Goal: Task Accomplishment & Management: Complete application form

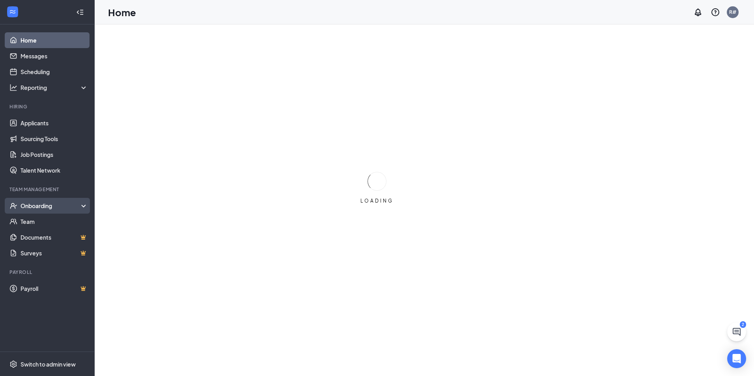
drag, startPoint x: 0, startPoint y: 0, endPoint x: 29, endPoint y: 202, distance: 204.2
click at [29, 202] on div "Onboarding" at bounding box center [50, 206] width 61 height 8
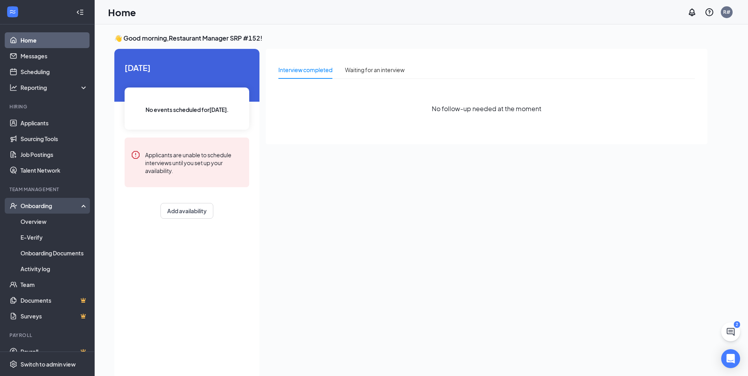
click at [44, 204] on div "Onboarding" at bounding box center [50, 206] width 61 height 8
click at [43, 204] on div "Onboarding" at bounding box center [50, 206] width 61 height 8
click at [43, 226] on link "Overview" at bounding box center [53, 222] width 67 height 16
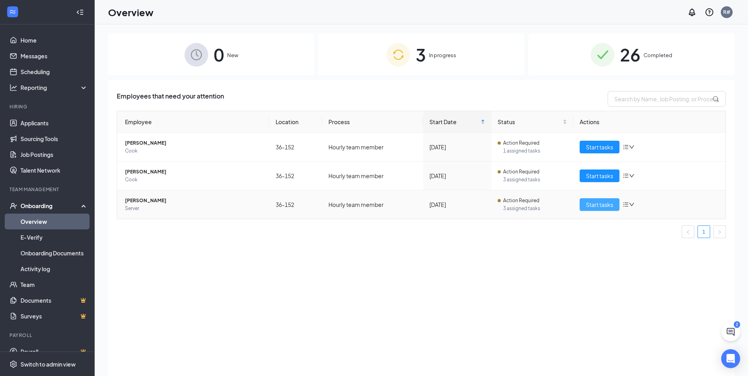
click at [598, 201] on span "Start tasks" at bounding box center [599, 204] width 27 height 9
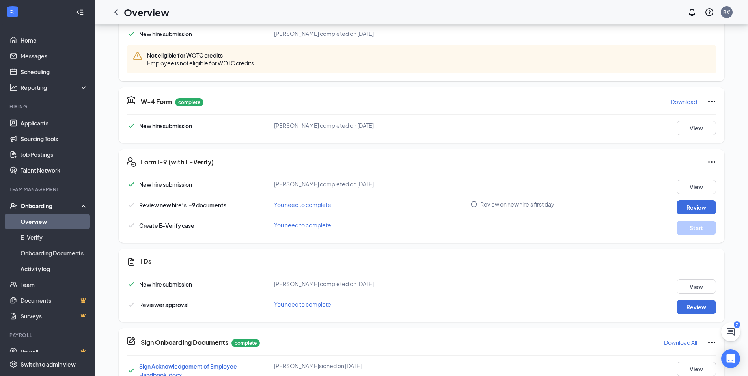
scroll to position [276, 0]
click at [690, 207] on p "Needs to be submitted before viewing." at bounding box center [679, 208] width 87 height 7
click at [701, 205] on button "Review" at bounding box center [695, 206] width 39 height 14
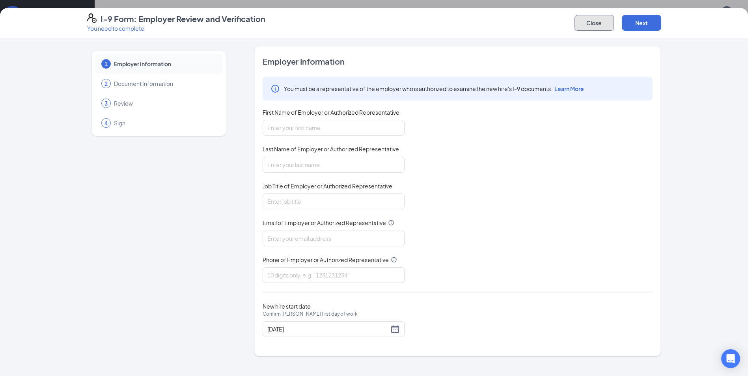
drag, startPoint x: 600, startPoint y: 25, endPoint x: 597, endPoint y: 34, distance: 9.5
click at [600, 25] on button "Close" at bounding box center [593, 23] width 39 height 16
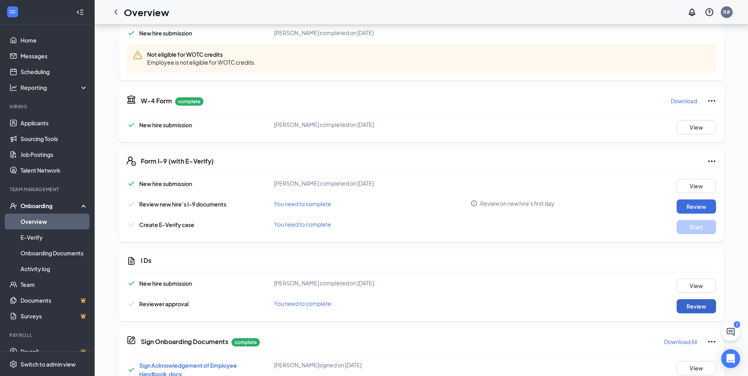
click at [701, 304] on button "Review" at bounding box center [695, 306] width 39 height 14
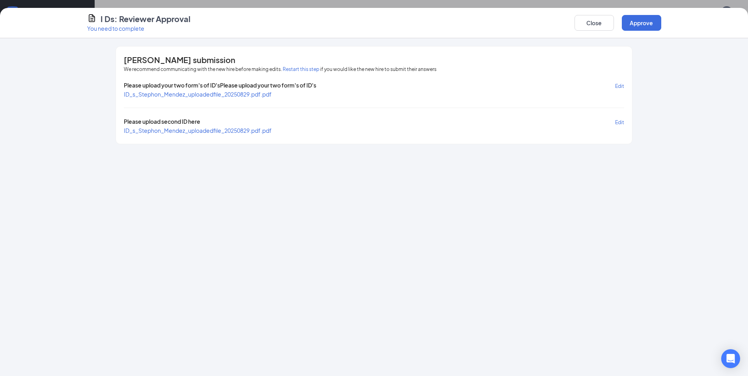
click at [243, 93] on span "ID_s_Stephon_Mendez_uploadedfile_20250829.pdf.pdf" at bounding box center [198, 94] width 148 height 7
click at [258, 131] on span "ID_s_Stephon_Mendez_uploadedfile_20250829.pdf.pdf" at bounding box center [198, 130] width 148 height 7
click at [636, 26] on button "Approve" at bounding box center [641, 23] width 39 height 16
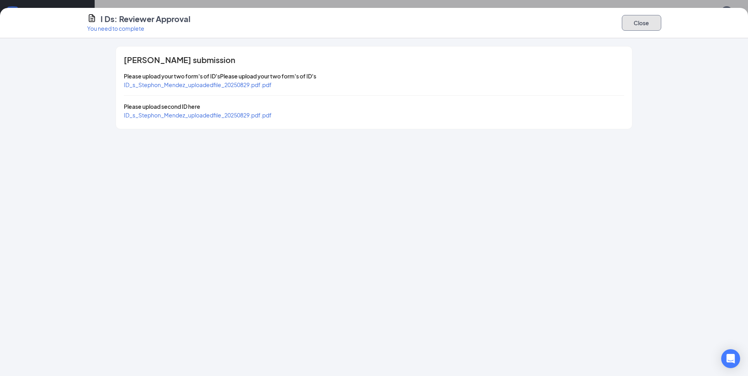
click at [642, 23] on button "Close" at bounding box center [641, 23] width 39 height 16
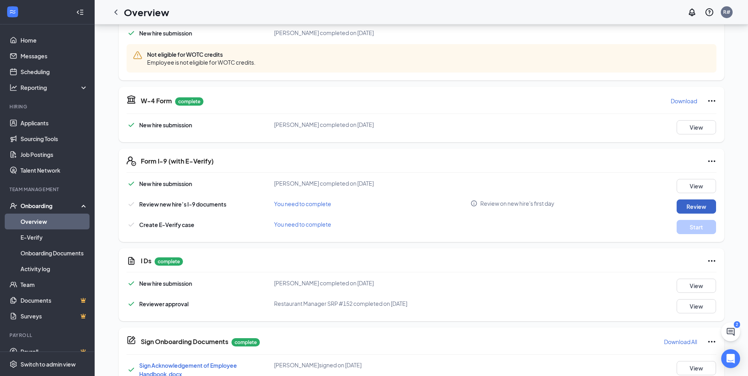
click at [696, 207] on button "Review" at bounding box center [695, 206] width 39 height 14
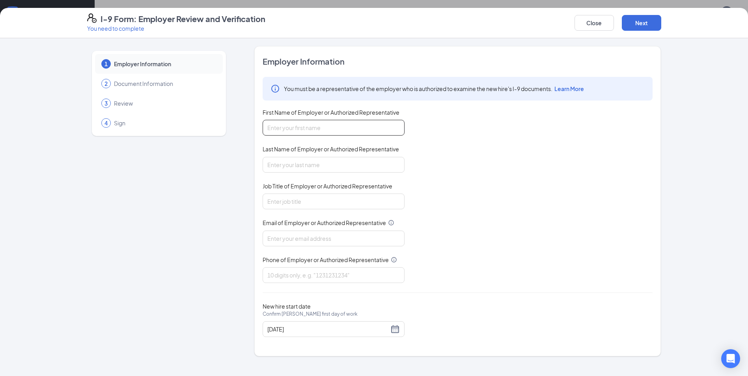
click at [321, 122] on input "First Name of Employer or Authorized Representative" at bounding box center [333, 128] width 142 height 16
type input "[PERSON_NAME]"
type input "[EMAIL_ADDRESS][DOMAIN_NAME]"
type input "2399494340"
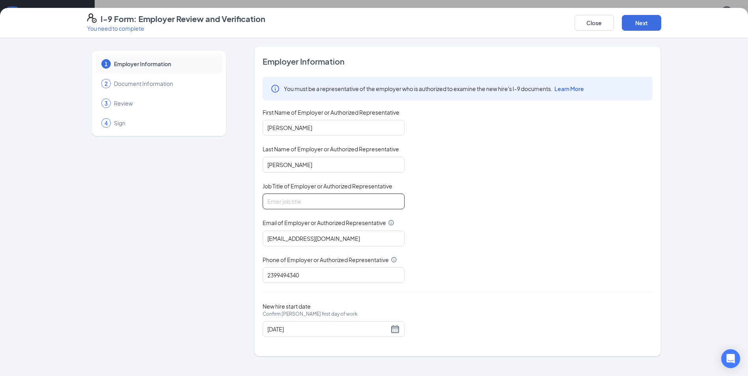
click at [305, 203] on input "Job Title of Employer or Authorized Representative" at bounding box center [333, 202] width 142 height 16
type input "General Manager"
click at [269, 166] on input "[PERSON_NAME]" at bounding box center [333, 165] width 142 height 16
type input "[PERSON_NAME]"
click at [268, 128] on input "[PERSON_NAME]" at bounding box center [333, 128] width 142 height 16
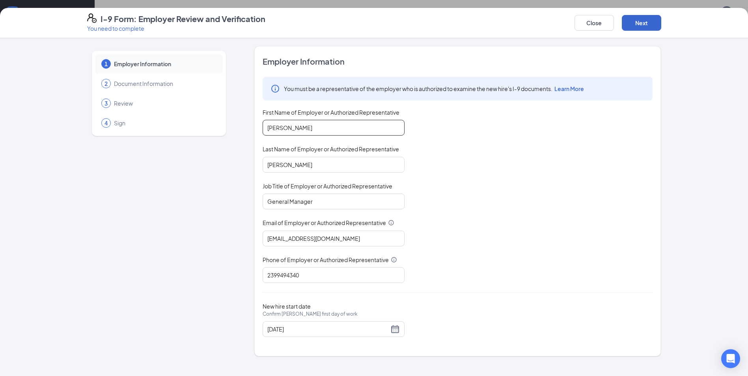
type input "[PERSON_NAME]"
click at [638, 26] on button "Next" at bounding box center [641, 23] width 39 height 16
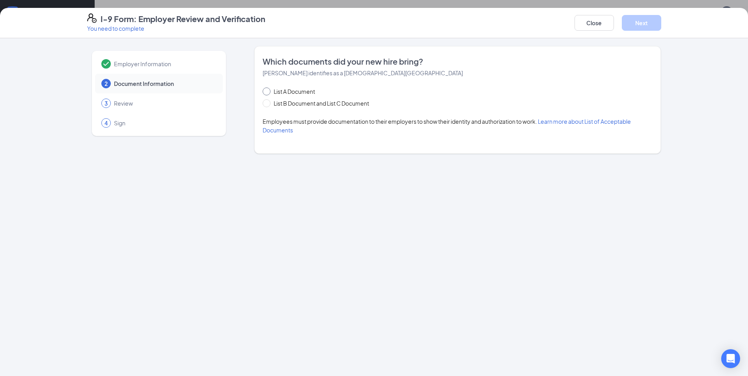
click at [269, 92] on span at bounding box center [266, 91] width 8 height 8
click at [268, 92] on input "List A Document" at bounding box center [265, 90] width 6 height 6
radio input "true"
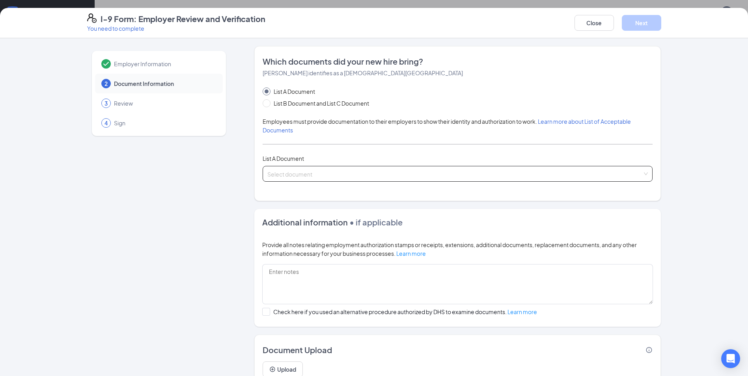
click at [290, 176] on input "search" at bounding box center [454, 172] width 375 height 12
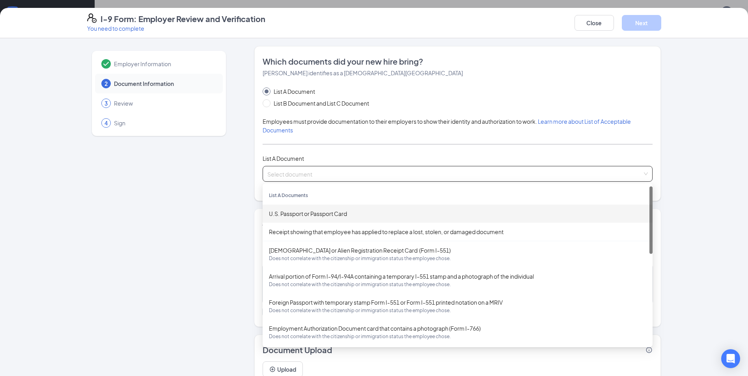
click at [304, 213] on div "U.S. Passport or Passport Card" at bounding box center [457, 213] width 377 height 9
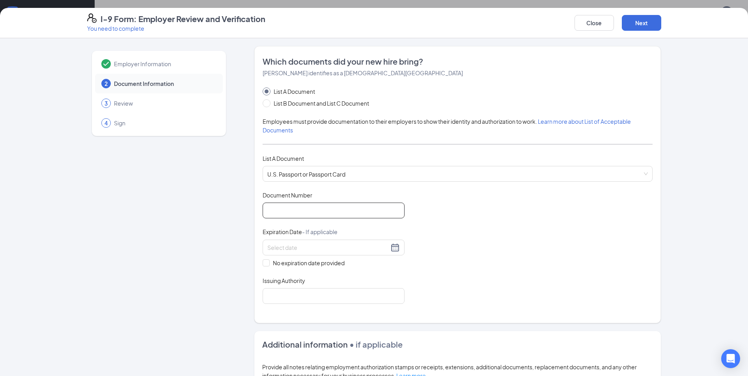
click at [315, 213] on input "Document Number" at bounding box center [333, 211] width 142 height 16
type input "674238108"
click at [315, 249] on input at bounding box center [327, 247] width 121 height 9
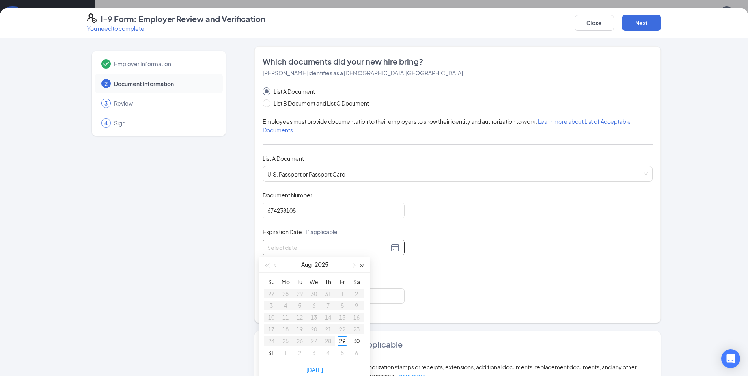
click at [364, 264] on button "button" at bounding box center [362, 265] width 9 height 16
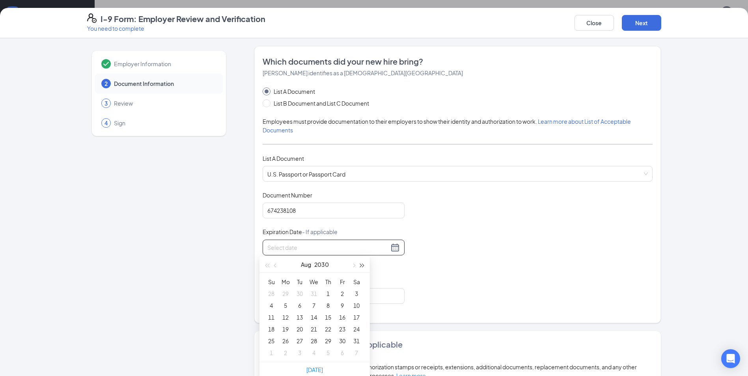
click at [364, 264] on button "button" at bounding box center [362, 265] width 9 height 16
click at [352, 263] on button "button" at bounding box center [353, 265] width 9 height 16
type input "[DATE]"
click at [344, 328] on div "26" at bounding box center [341, 328] width 9 height 9
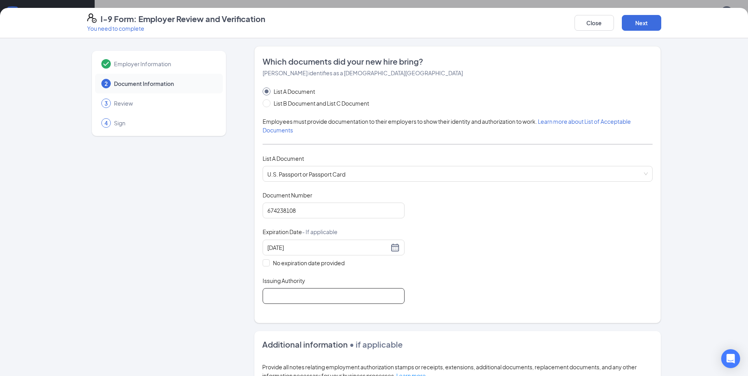
click at [293, 296] on input "Issuing Authority" at bounding box center [333, 296] width 142 height 16
type input "[GEOGRAPHIC_DATA]"
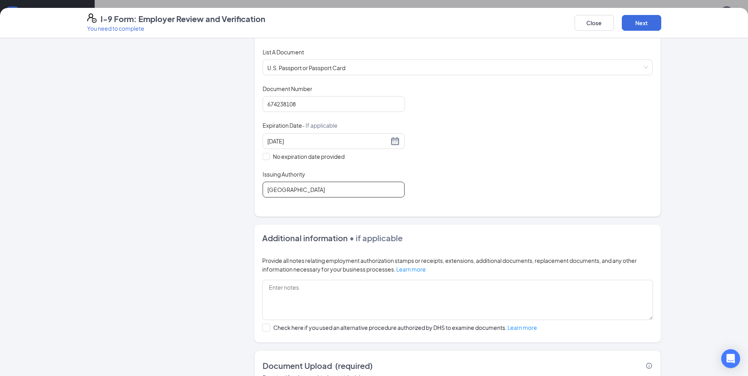
scroll to position [87, 0]
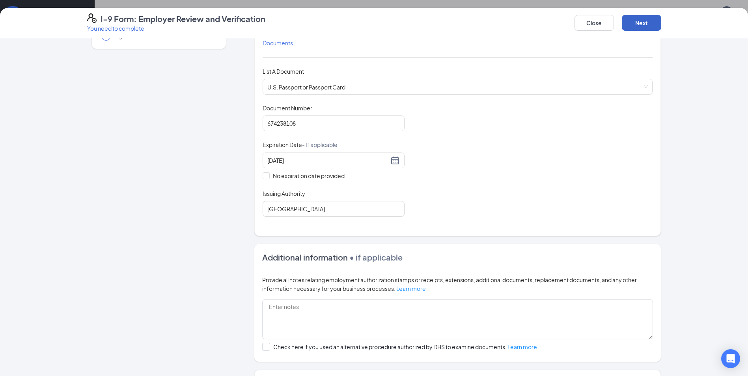
click at [643, 20] on button "Next" at bounding box center [641, 23] width 39 height 16
click at [642, 24] on button "Next" at bounding box center [641, 23] width 39 height 16
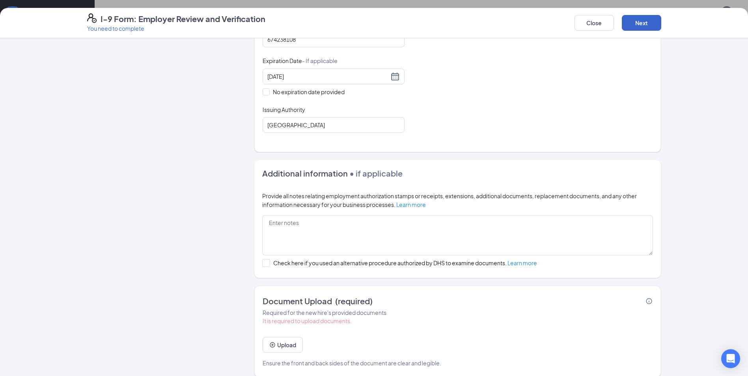
scroll to position [180, 0]
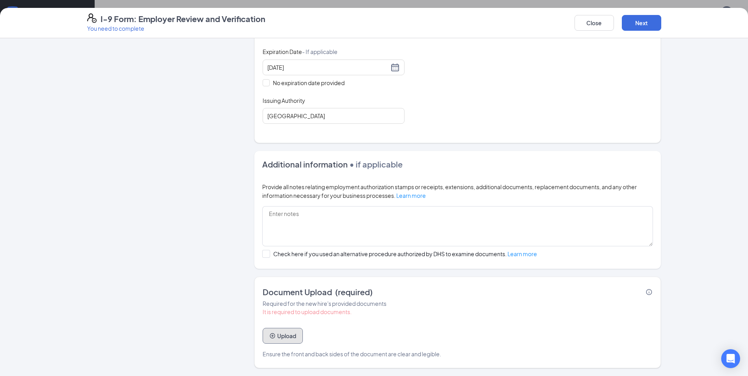
click at [281, 336] on button "Upload" at bounding box center [282, 336] width 40 height 16
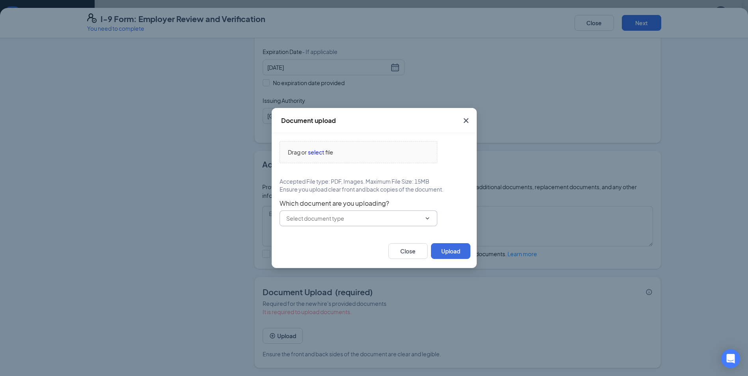
click at [428, 218] on icon "ChevronDown" at bounding box center [427, 218] width 6 height 6
click at [350, 238] on div "U.S. Passport or Passport Card" at bounding box center [324, 237] width 78 height 9
type input "U.S. Passport or Passport Card"
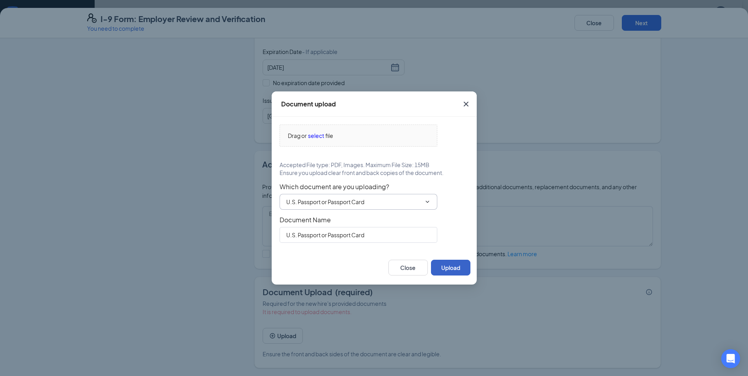
click at [452, 270] on button "Upload" at bounding box center [450, 268] width 39 height 16
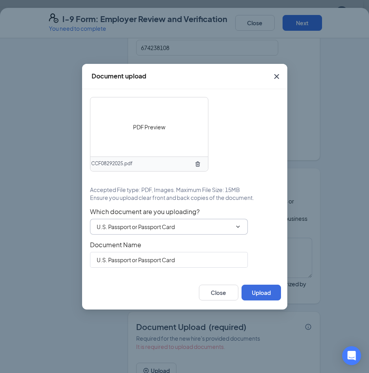
click at [136, 162] on div "CCF08292025.pdf" at bounding box center [148, 163] width 117 height 15
click at [144, 145] on div "PDF Preview" at bounding box center [148, 126] width 117 height 59
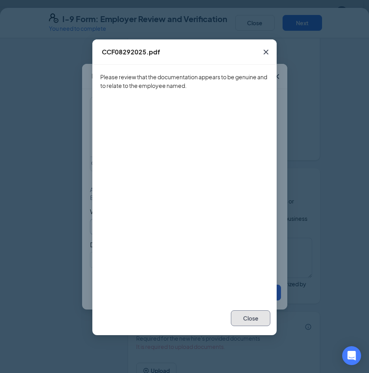
click at [248, 320] on button "Close" at bounding box center [250, 318] width 39 height 16
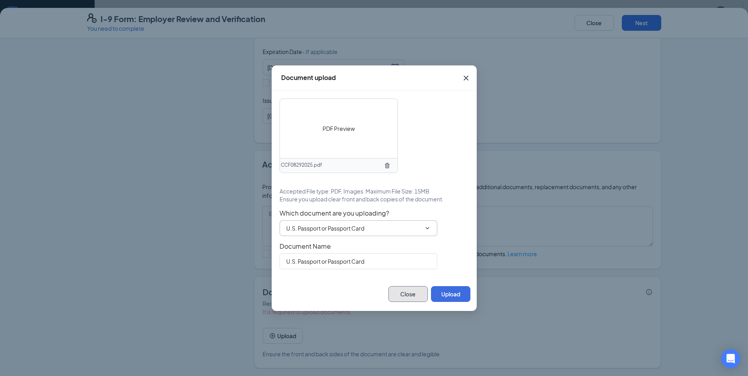
click at [412, 298] on button "Close" at bounding box center [407, 294] width 39 height 16
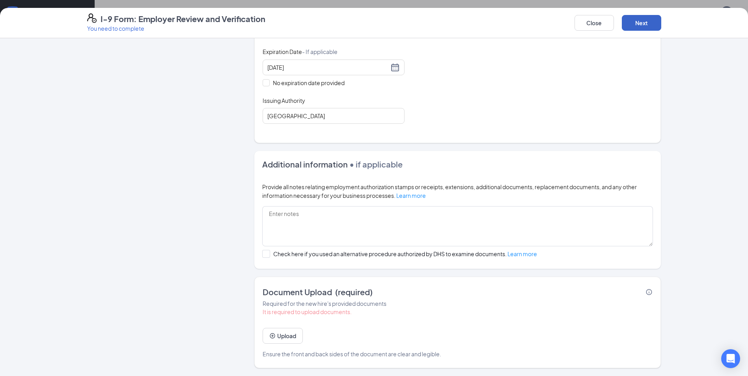
click at [648, 21] on button "Next" at bounding box center [641, 23] width 39 height 16
click at [274, 336] on button "Upload" at bounding box center [282, 336] width 40 height 16
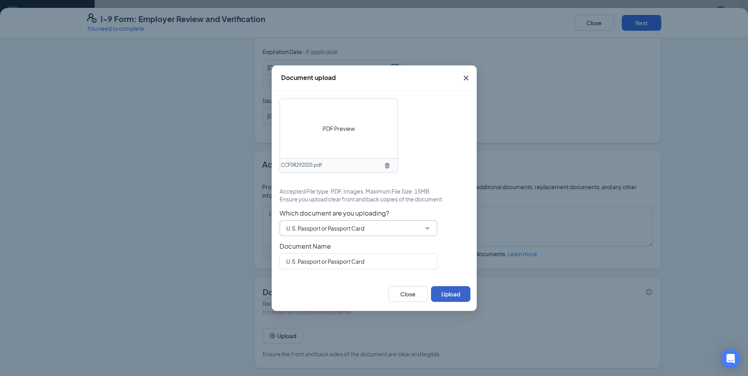
click at [456, 296] on button "Upload" at bounding box center [450, 294] width 39 height 16
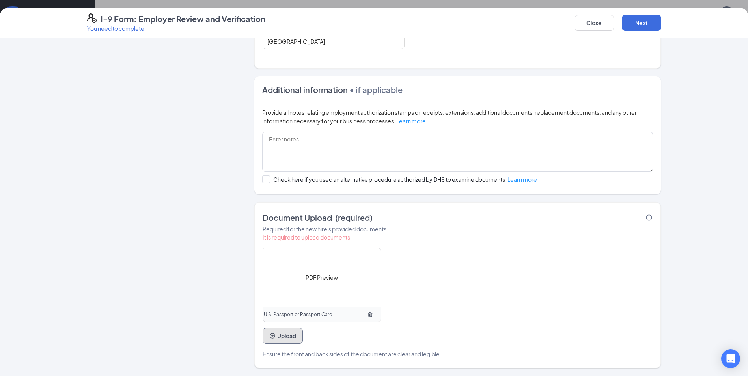
scroll to position [315, 0]
click at [637, 20] on button "Next" at bounding box center [641, 23] width 39 height 16
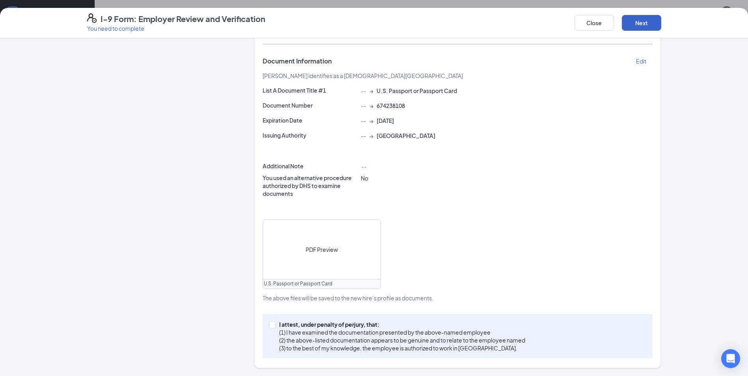
scroll to position [147, 0]
click at [269, 325] on input "I attest, under penalty of [PERSON_NAME], that: (1) I have examined the documen…" at bounding box center [272, 324] width 6 height 6
checkbox input "true"
click at [629, 24] on button "Next" at bounding box center [641, 23] width 39 height 16
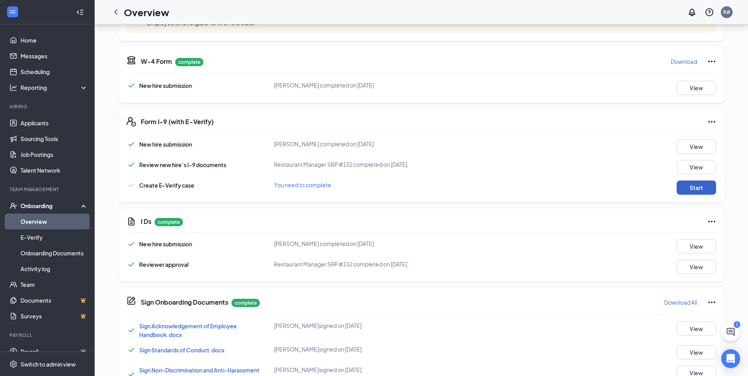
click at [697, 187] on button "Start" at bounding box center [695, 188] width 39 height 14
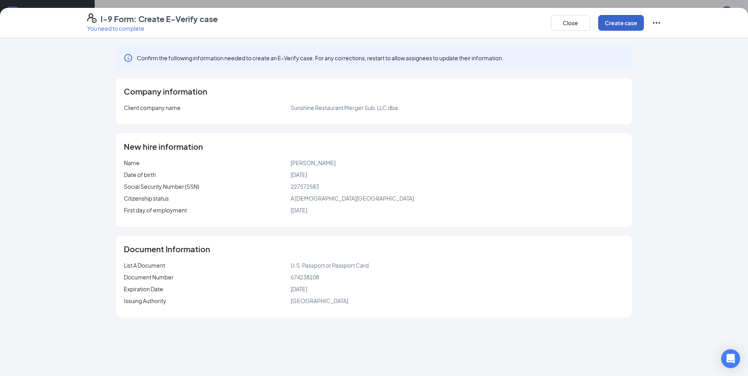
click at [626, 25] on button "Create case" at bounding box center [621, 23] width 46 height 16
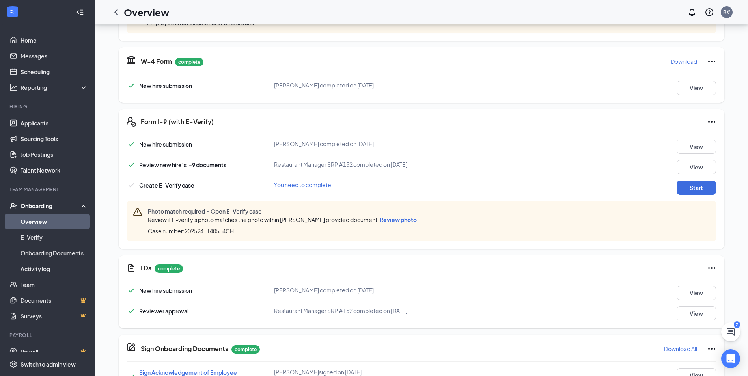
click at [406, 219] on span "Review photo" at bounding box center [398, 219] width 37 height 7
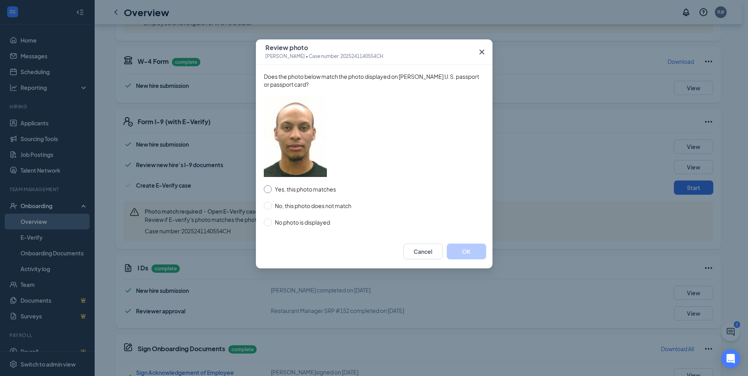
click at [267, 188] on input "Yes, this photo matches" at bounding box center [268, 189] width 8 height 8
radio input "true"
click at [465, 248] on button "OK" at bounding box center [466, 252] width 39 height 16
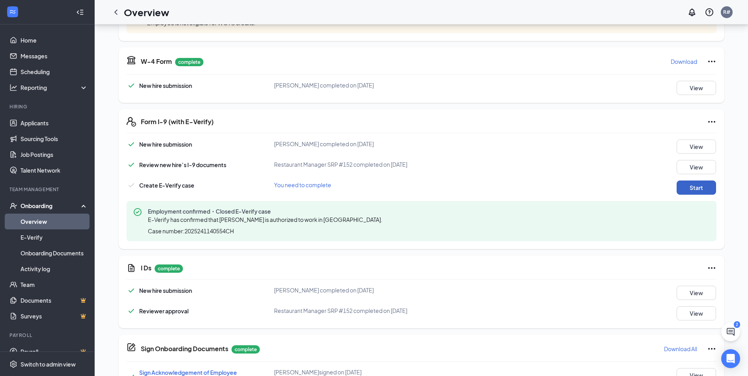
click at [685, 186] on button "Start" at bounding box center [695, 188] width 39 height 14
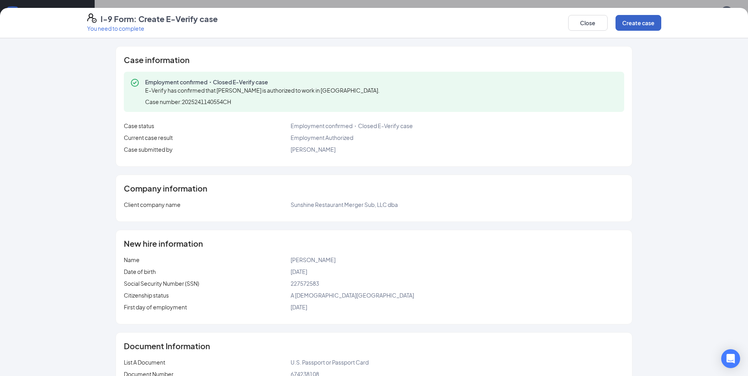
click at [631, 24] on button "Create case" at bounding box center [638, 23] width 46 height 16
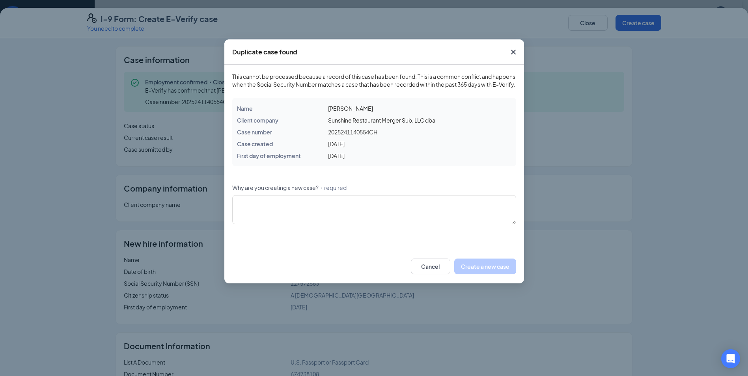
click at [512, 52] on icon "Cross" at bounding box center [512, 51] width 9 height 9
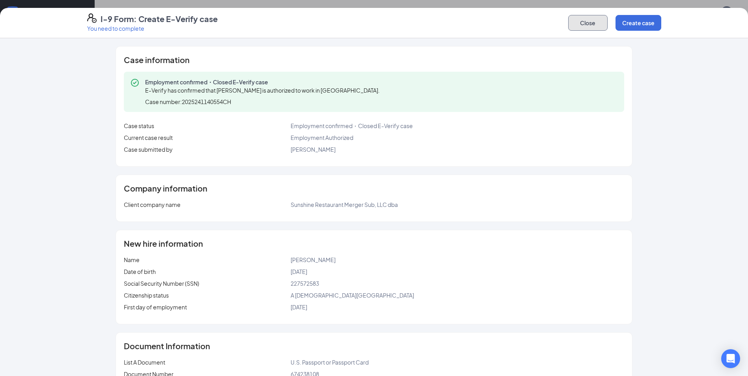
click at [587, 25] on button "Close" at bounding box center [587, 23] width 39 height 16
